Goal: Entertainment & Leisure: Consume media (video, audio)

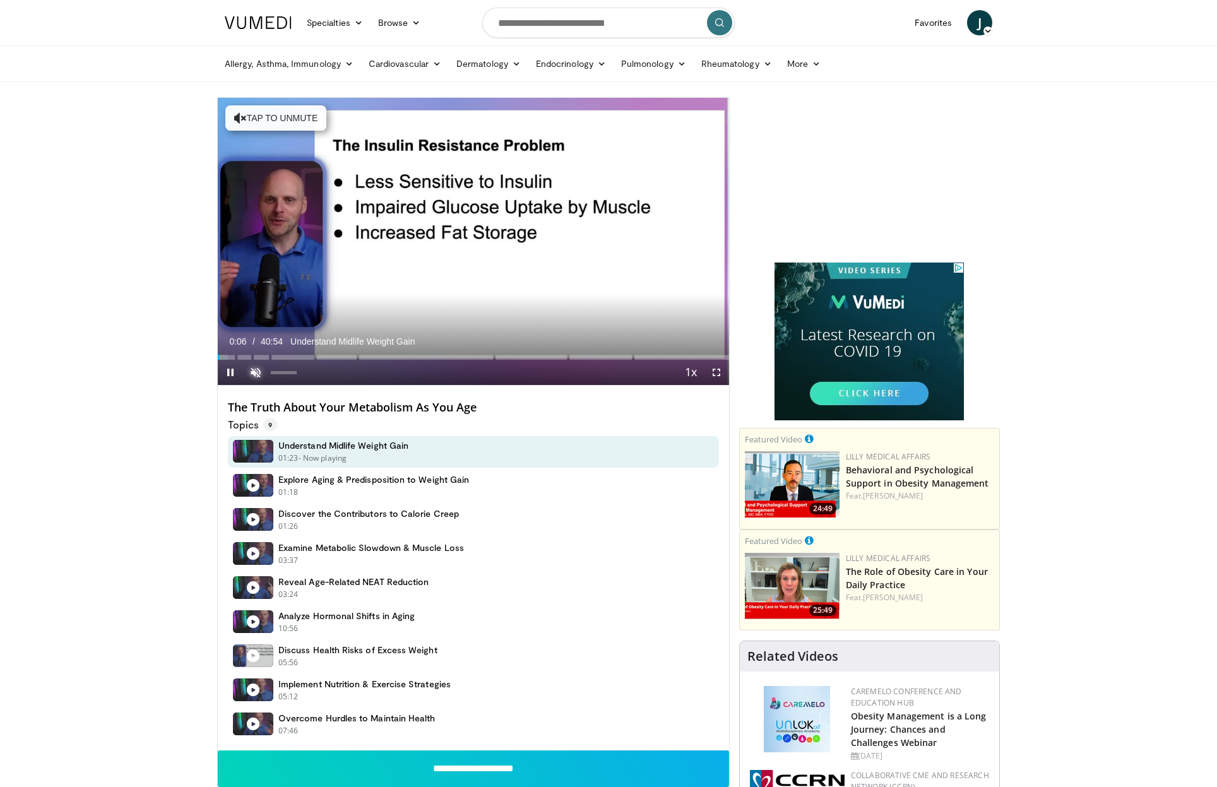
click at [259, 374] on span "Video Player" at bounding box center [255, 372] width 25 height 25
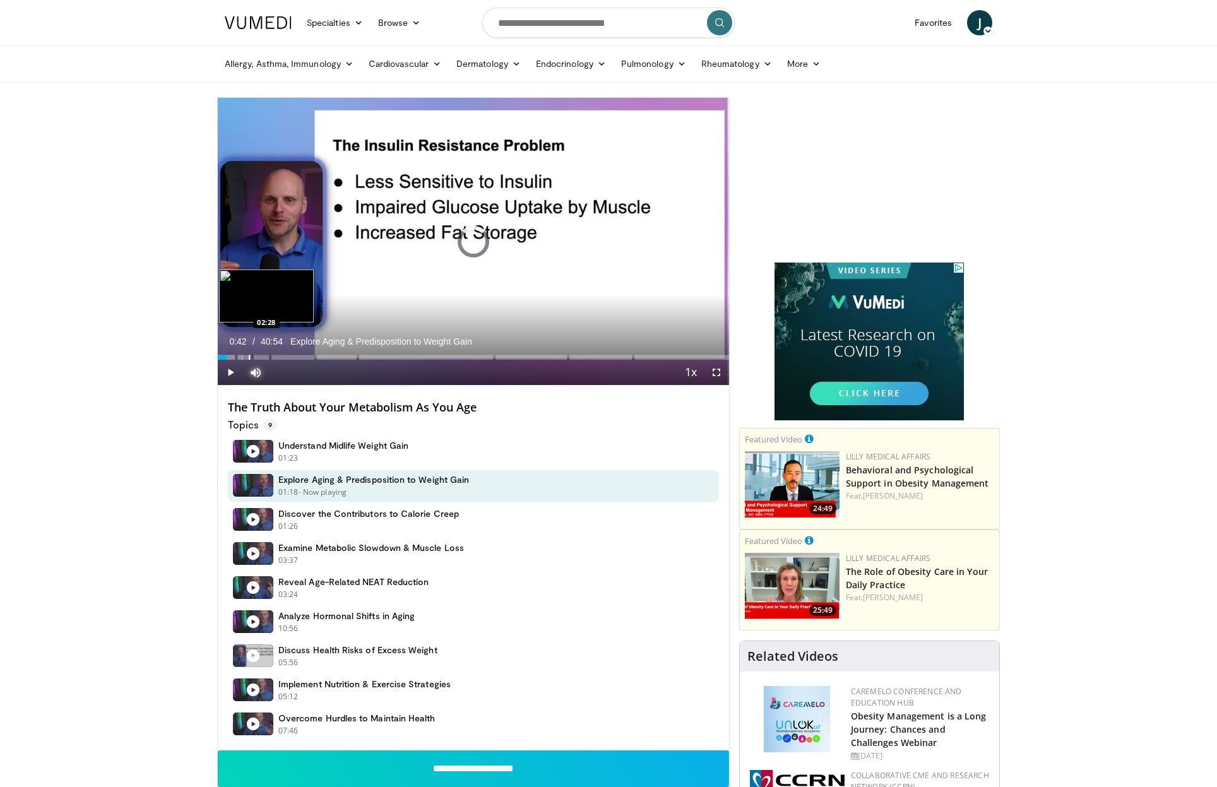
drag, startPoint x: 226, startPoint y: 357, endPoint x: 249, endPoint y: 357, distance: 22.7
click at [249, 357] on div "Progress Bar" at bounding box center [249, 357] width 1 height 5
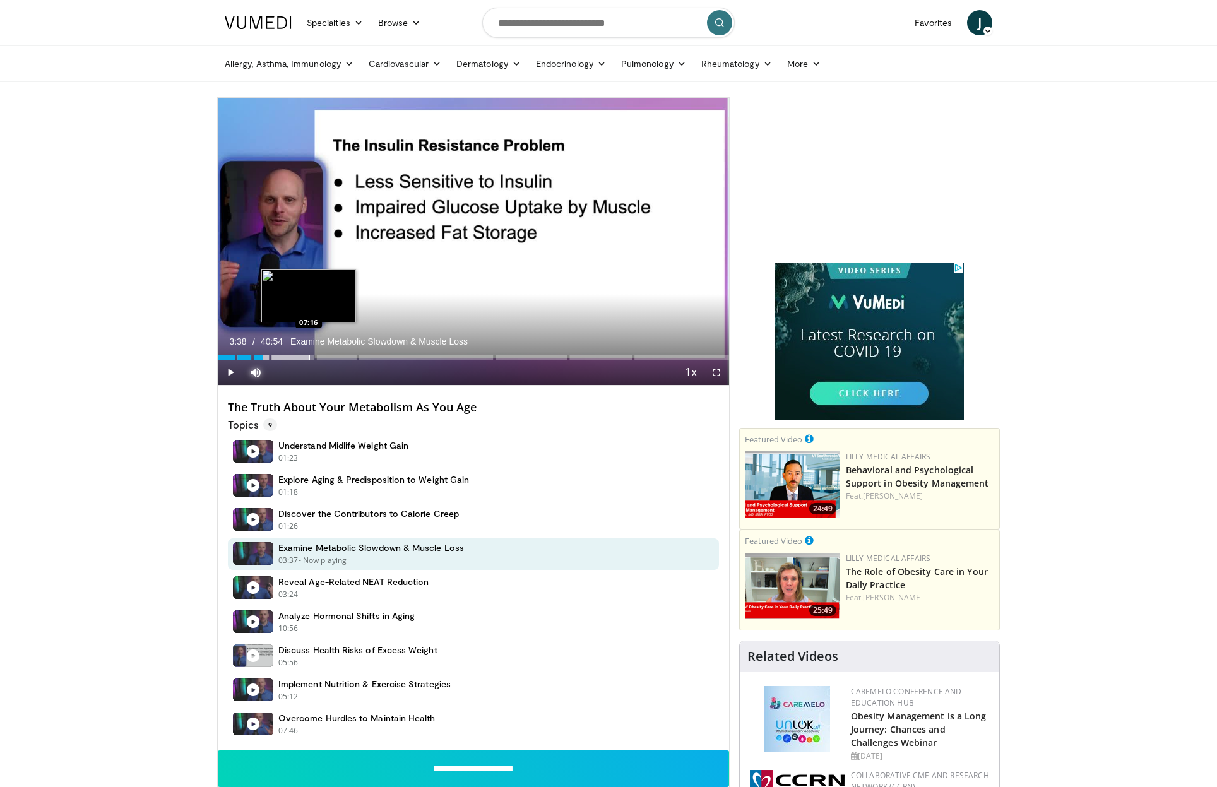
drag, startPoint x: 251, startPoint y: 357, endPoint x: 309, endPoint y: 354, distance: 58.1
click at [309, 354] on div "Loaded : 17.94% 07:19 07:16" at bounding box center [473, 354] width 511 height 12
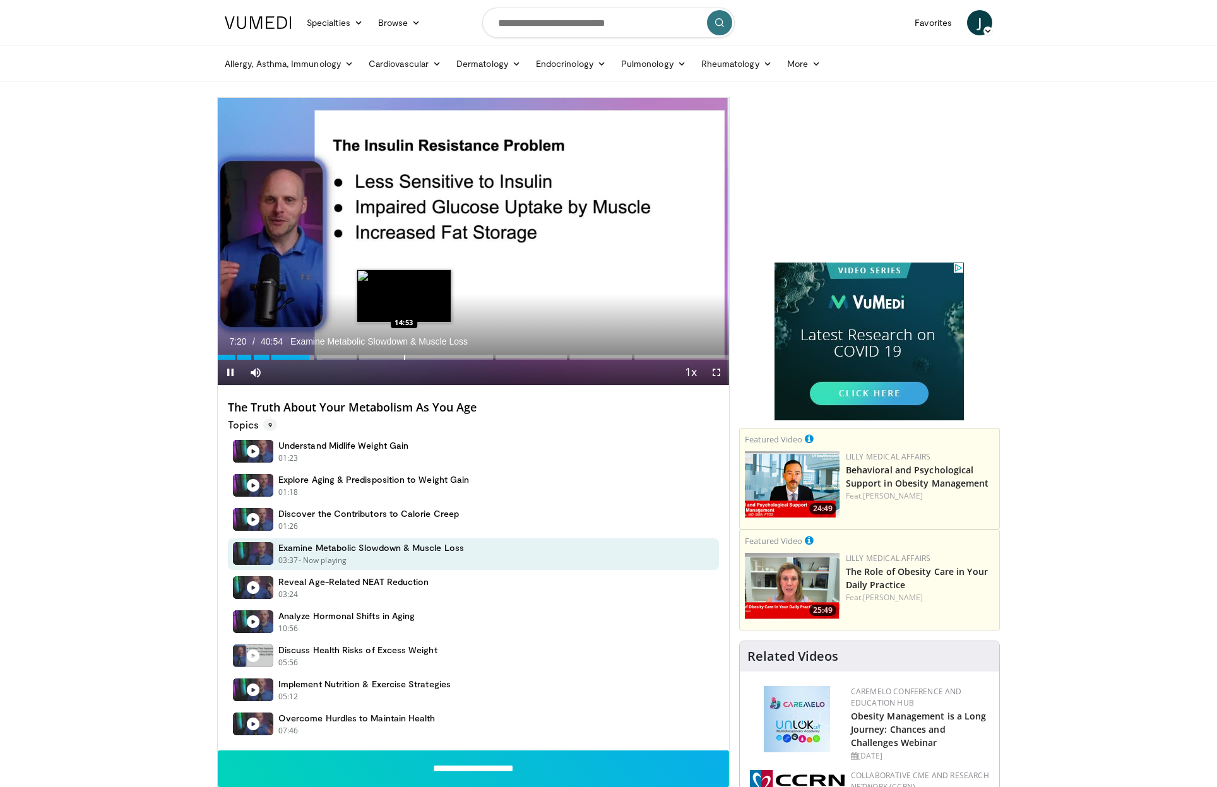
drag, startPoint x: 309, startPoint y: 354, endPoint x: 403, endPoint y: 352, distance: 94.7
click at [403, 352] on video-js "**********" at bounding box center [473, 242] width 511 height 288
drag, startPoint x: 314, startPoint y: 360, endPoint x: 348, endPoint y: 360, distance: 34.7
click at [348, 360] on div "Video Player" at bounding box center [473, 372] width 410 height 25
drag, startPoint x: 311, startPoint y: 360, endPoint x: 355, endPoint y: 358, distance: 44.9
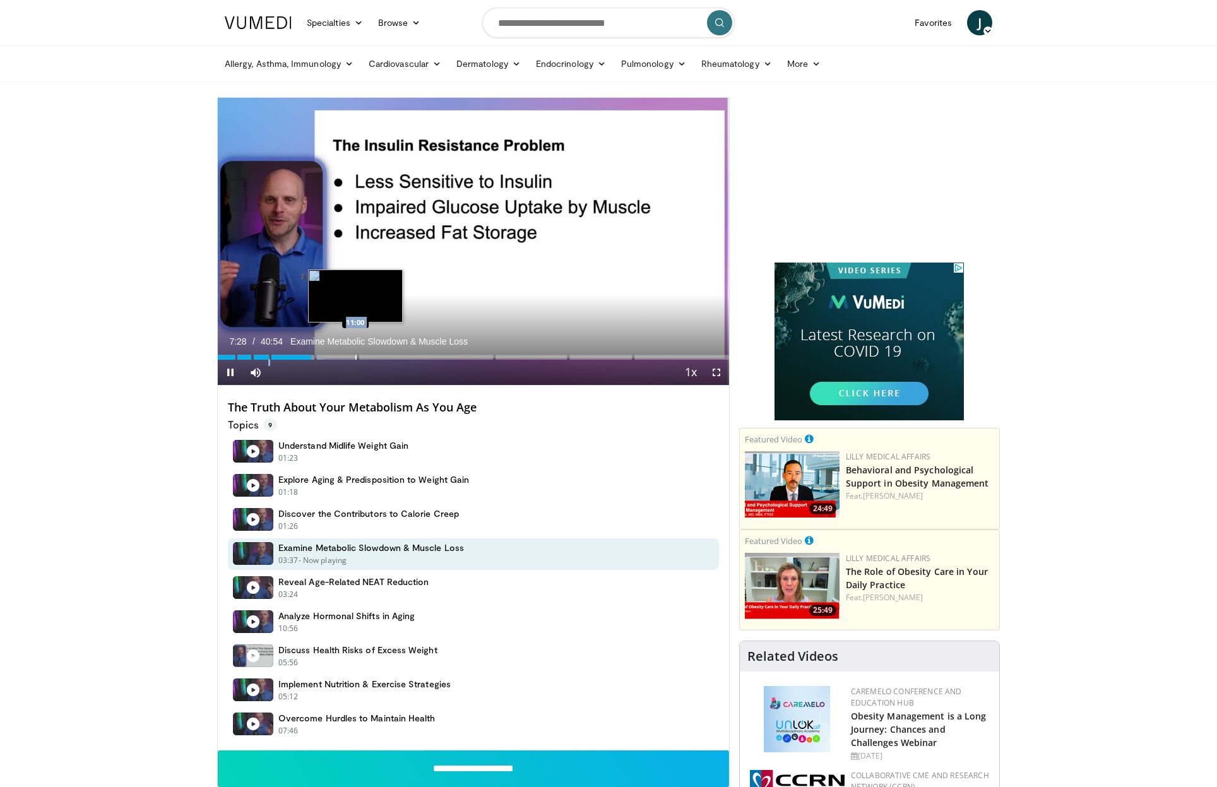
click at [355, 360] on div "Current Time 7:28 / Duration 40:54 Examine Metabolic Slowdown & Muscle Loss Pau…" at bounding box center [473, 372] width 511 height 25
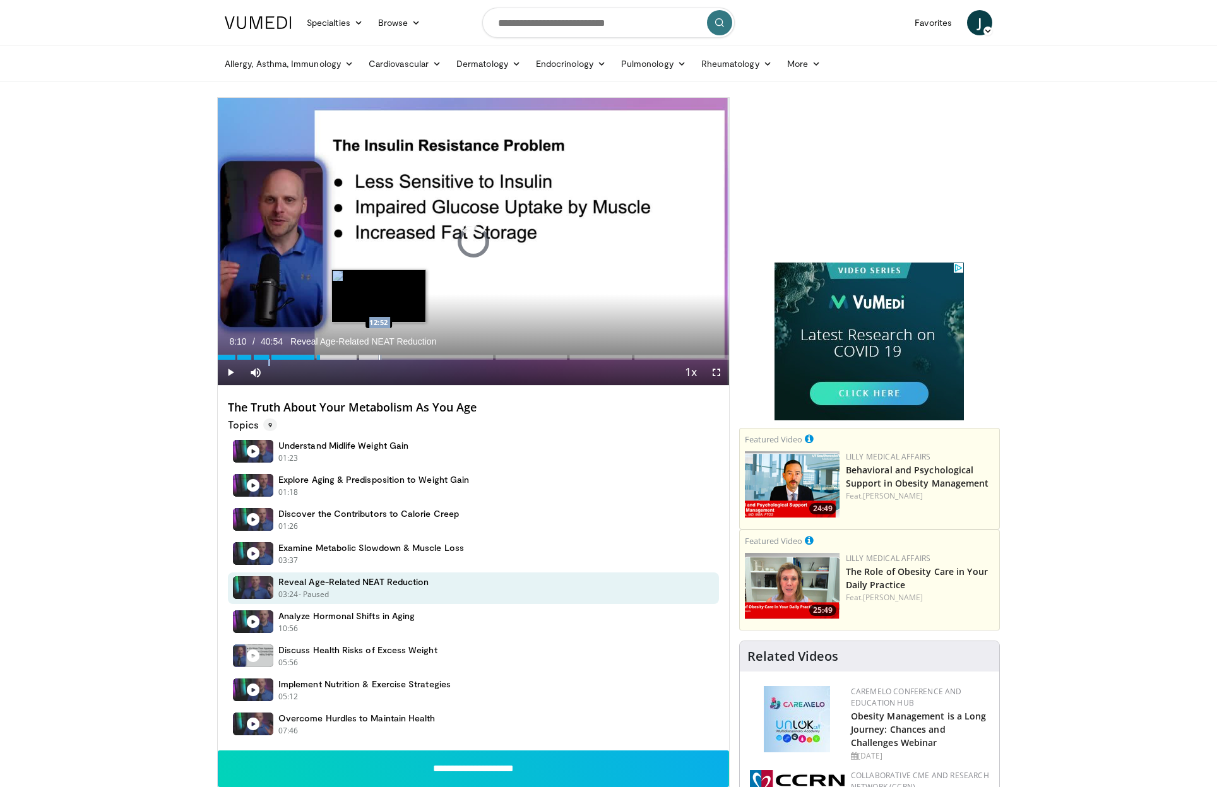
drag, startPoint x: 319, startPoint y: 359, endPoint x: 379, endPoint y: 357, distance: 59.4
click at [379, 357] on div "Progress Bar" at bounding box center [379, 357] width 1 height 5
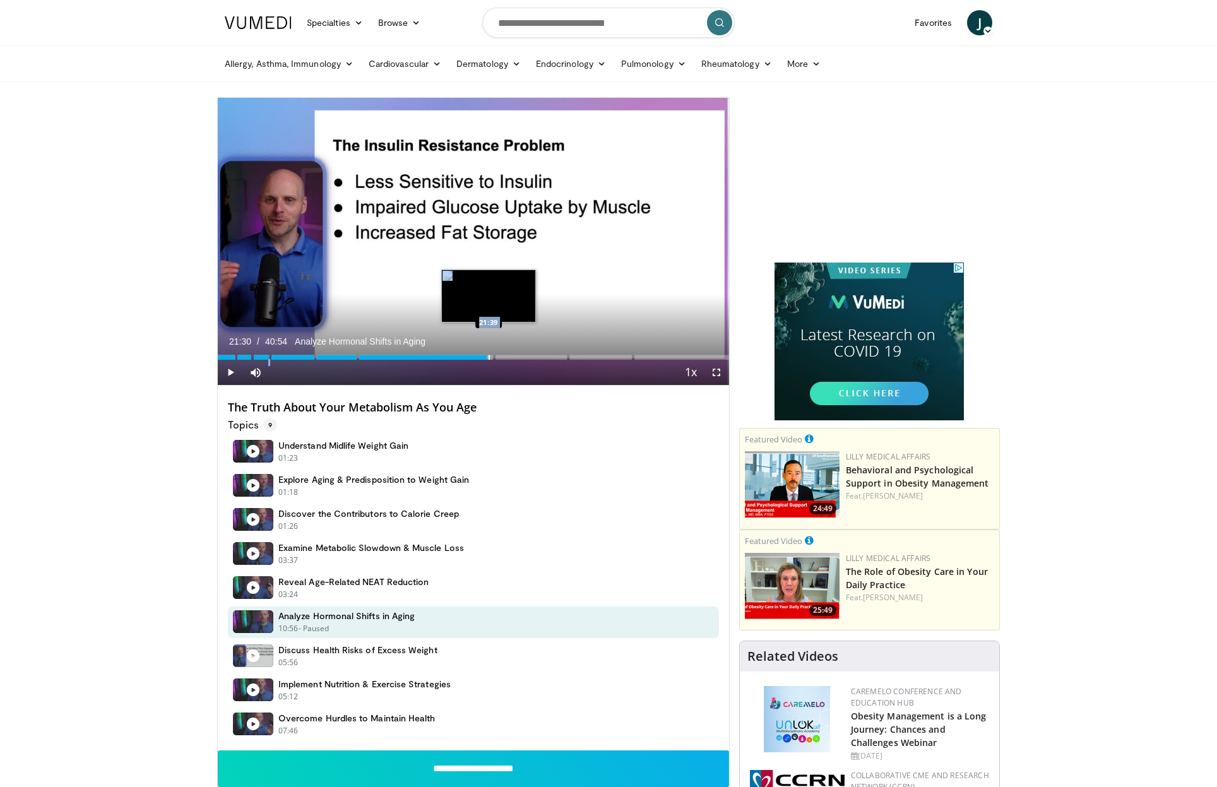
drag, startPoint x: 381, startPoint y: 355, endPoint x: 489, endPoint y: 355, distance: 107.3
click at [489, 355] on div "Progress Bar" at bounding box center [489, 357] width 1 height 5
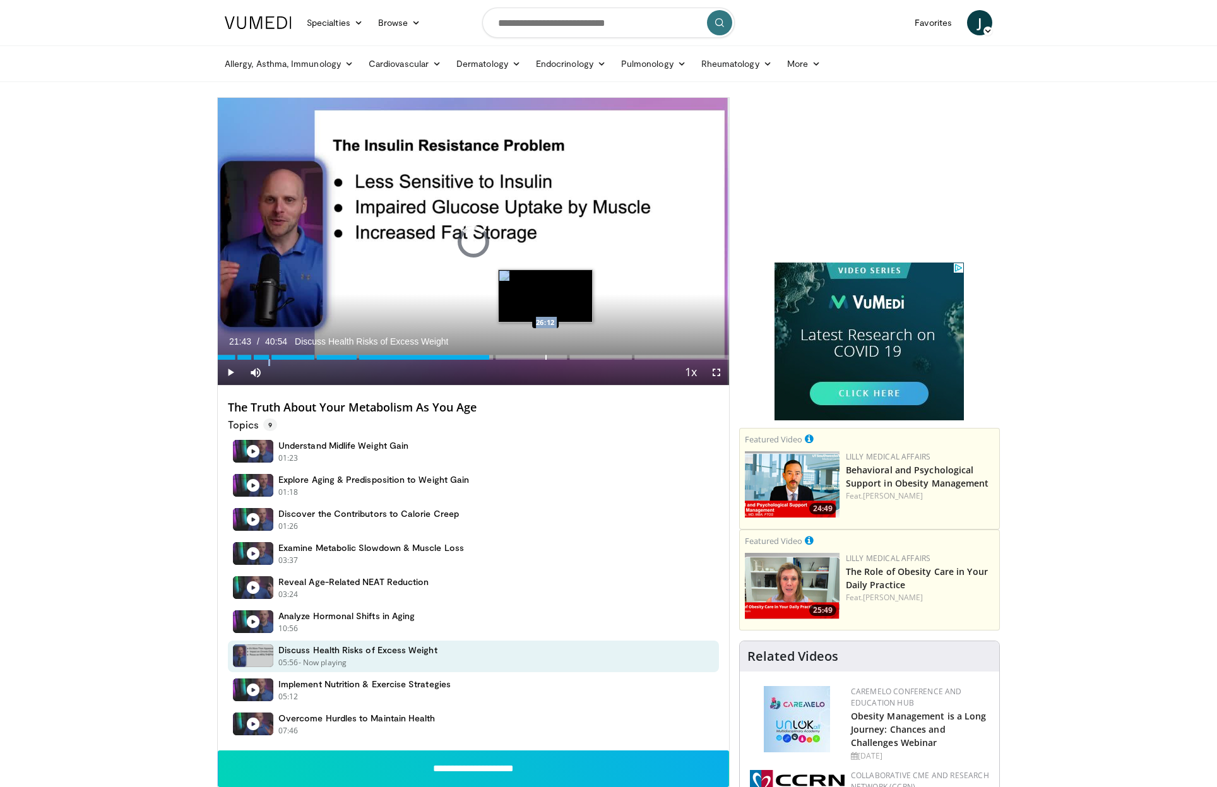
drag, startPoint x: 489, startPoint y: 355, endPoint x: 545, endPoint y: 355, distance: 56.8
click at [545, 355] on div "Progress Bar" at bounding box center [545, 357] width 1 height 5
drag, startPoint x: 546, startPoint y: 355, endPoint x: 598, endPoint y: 355, distance: 51.8
click at [598, 355] on div "Progress Bar" at bounding box center [598, 357] width 1 height 5
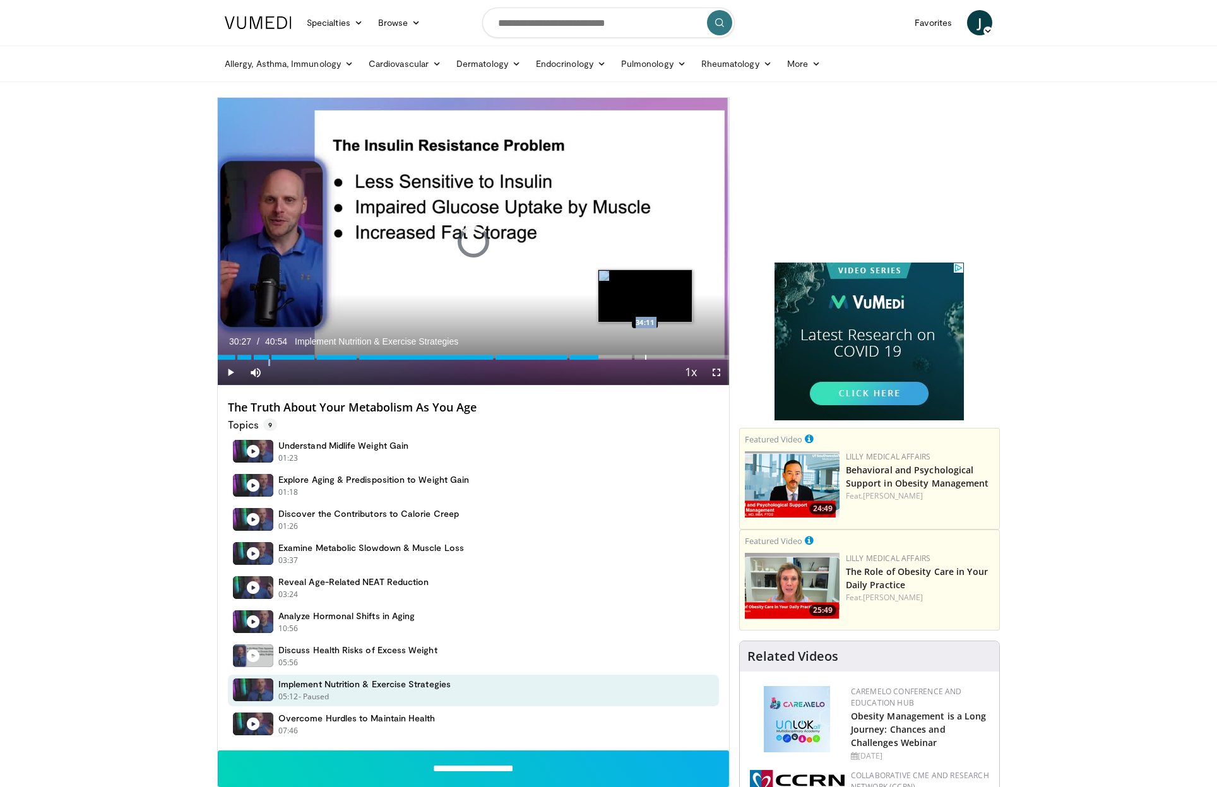
drag, startPoint x: 598, startPoint y: 355, endPoint x: 645, endPoint y: 356, distance: 46.7
click at [645, 356] on div "Progress Bar" at bounding box center [645, 357] width 1 height 5
